Goal: Transaction & Acquisition: Purchase product/service

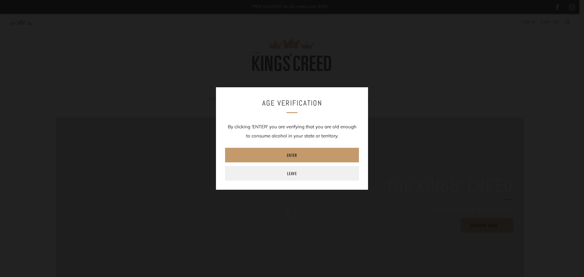
click at [248, 100] on h3 "Age verification" at bounding box center [292, 102] width 134 height 13
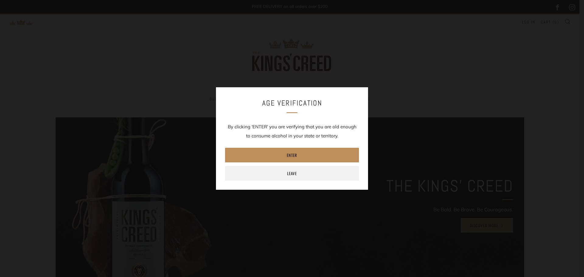
click at [288, 151] on link "Enter" at bounding box center [292, 155] width 134 height 15
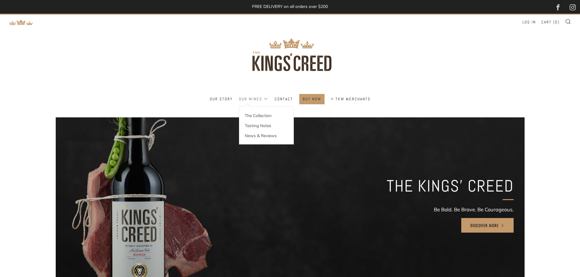
click at [257, 101] on link "Our Wines" at bounding box center [253, 99] width 29 height 10
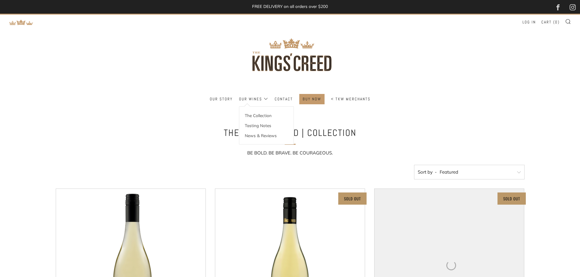
click at [255, 100] on link "Our Wines" at bounding box center [253, 99] width 29 height 10
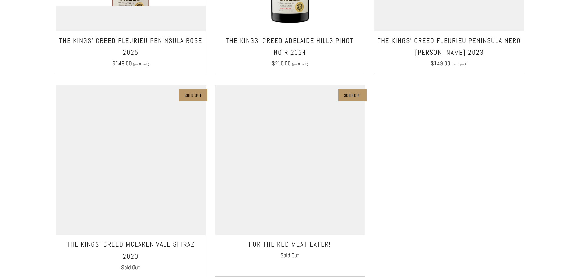
scroll to position [548, 0]
